Goal: Transaction & Acquisition: Download file/media

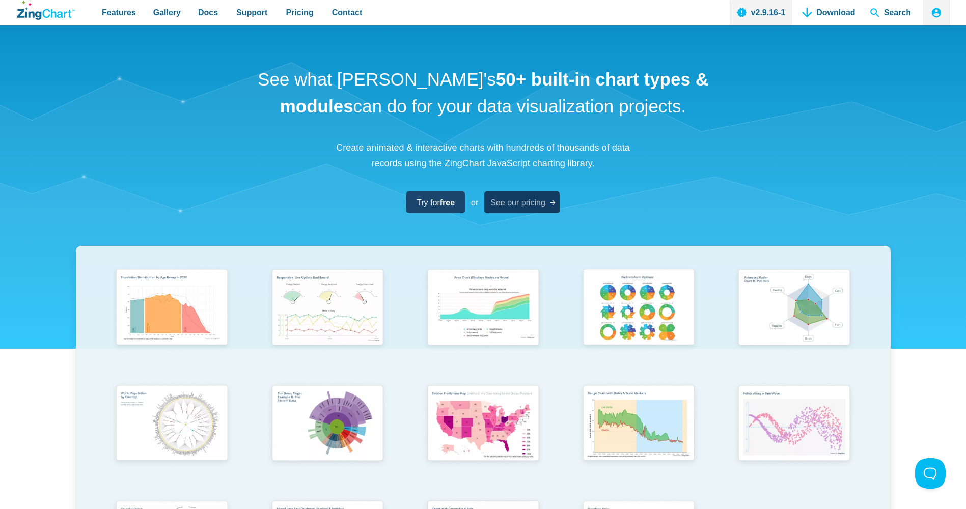
click at [530, 202] on span "See our pricing" at bounding box center [517, 202] width 55 height 14
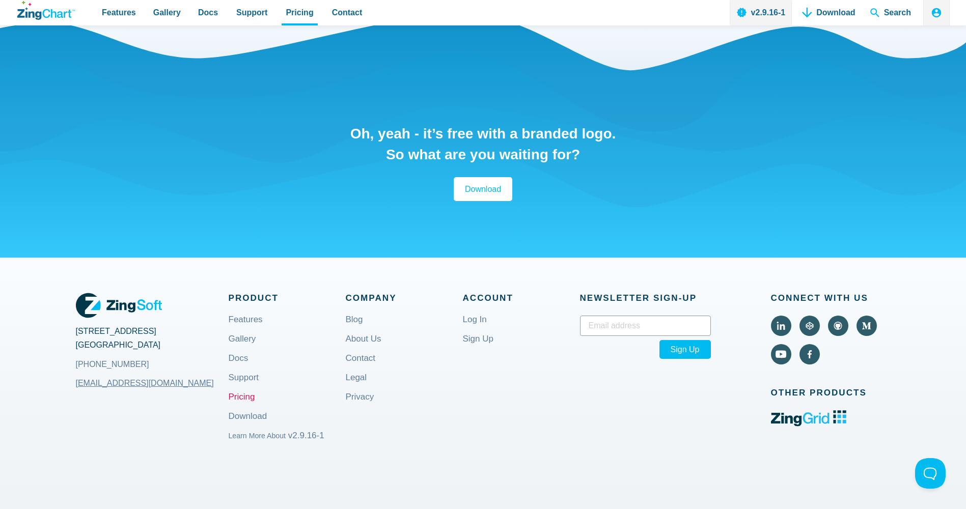
scroll to position [1018, 0]
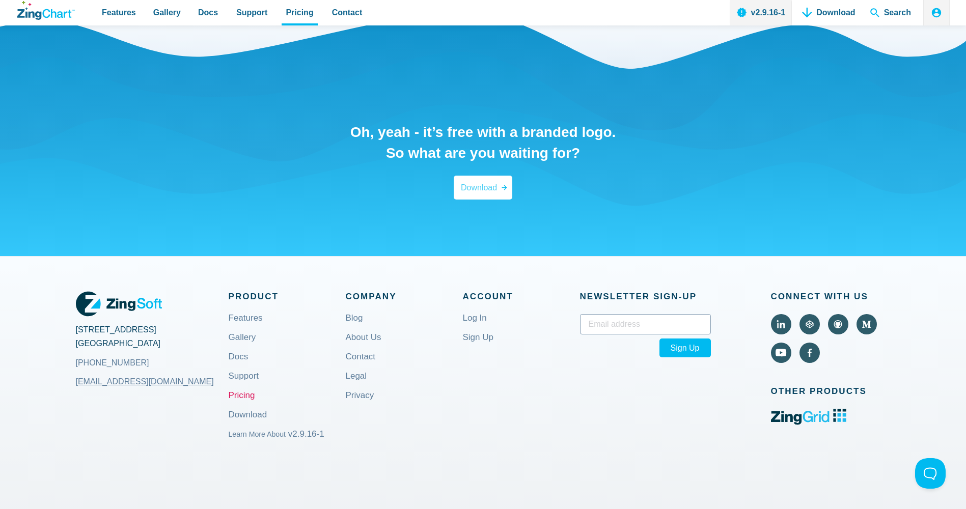
click at [474, 188] on span "Download" at bounding box center [479, 188] width 36 height 14
